Goal: Transaction & Acquisition: Book appointment/travel/reservation

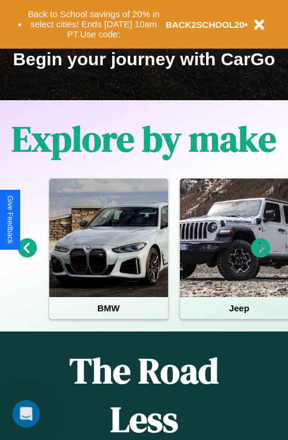
scroll to position [183, 0]
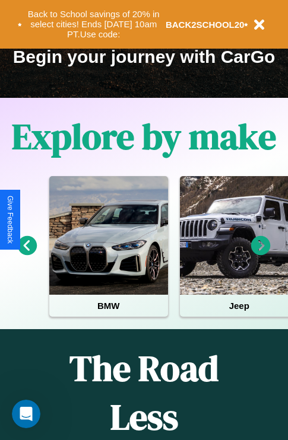
click at [260, 254] on icon at bounding box center [261, 246] width 20 height 20
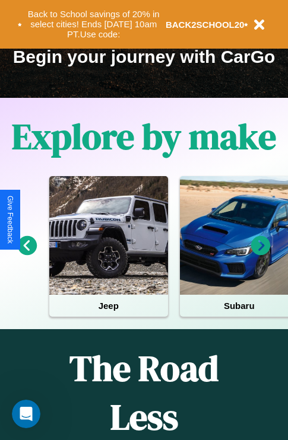
click at [260, 254] on icon at bounding box center [261, 246] width 20 height 20
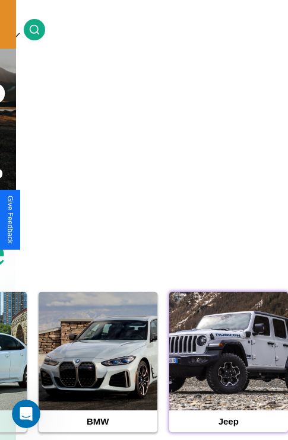
click at [228, 370] on div at bounding box center [228, 351] width 119 height 119
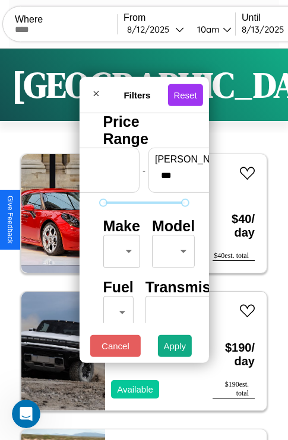
scroll to position [96, 37]
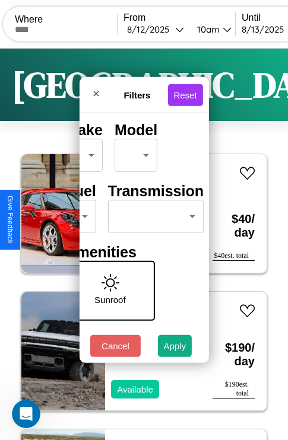
click at [153, 214] on body "CarGo Where From 8 / 12 / 2025 10am Until 8 / 13 / 2025 10am Become a Host Logi…" at bounding box center [144, 245] width 288 height 490
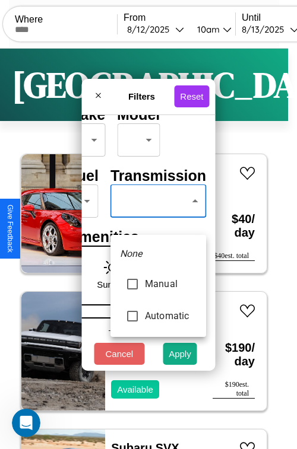
type input "*********"
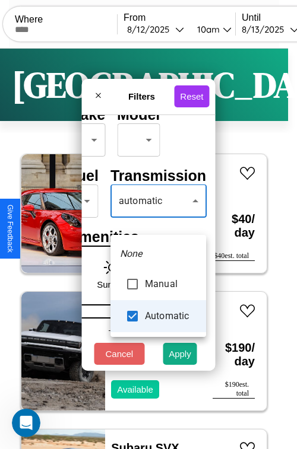
click at [158, 218] on div at bounding box center [148, 224] width 297 height 449
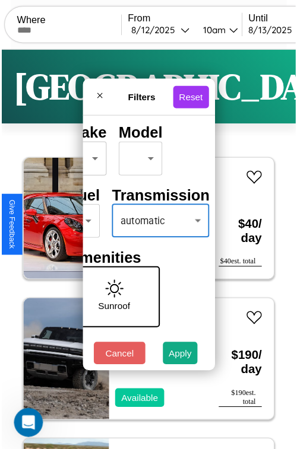
scroll to position [35, 24]
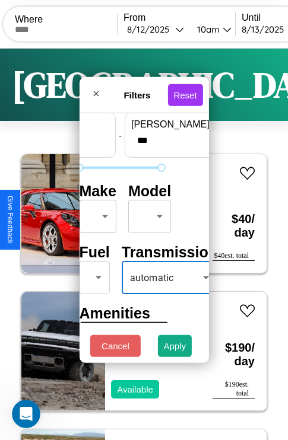
click at [96, 214] on body "CarGo Where From 8 / 12 / 2025 10am Until 8 / 13 / 2025 10am Become a Host Logi…" at bounding box center [144, 245] width 288 height 490
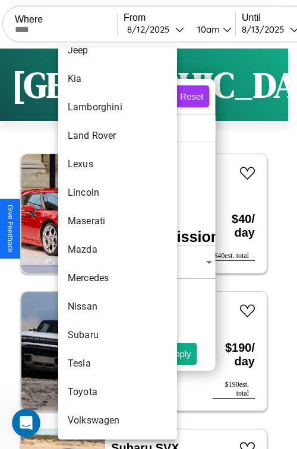
scroll to position [643, 0]
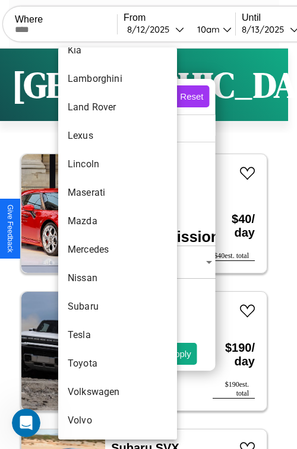
click at [95, 364] on li "Toyota" at bounding box center [117, 363] width 119 height 28
type input "******"
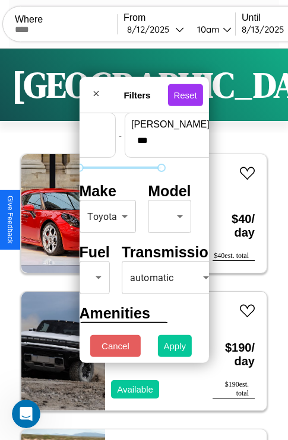
click at [175, 349] on button "Apply" at bounding box center [175, 346] width 34 height 22
